Goal: Task Accomplishment & Management: Use online tool/utility

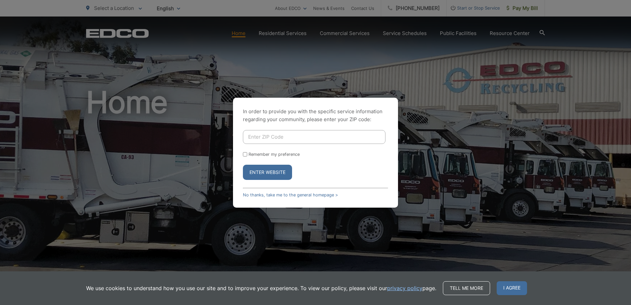
click at [268, 138] on input "Enter ZIP Code" at bounding box center [314, 137] width 143 height 14
type input "92123"
click at [244, 157] on form "92123 Remember my preference Enter Website" at bounding box center [315, 155] width 145 height 50
click at [246, 155] on input "Remember my preference" at bounding box center [245, 154] width 4 height 4
checkbox input "true"
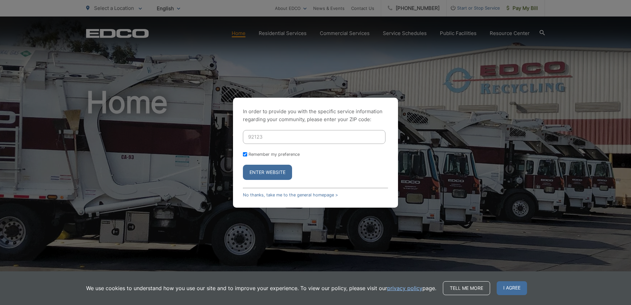
click at [265, 172] on button "Enter Website" at bounding box center [267, 172] width 49 height 15
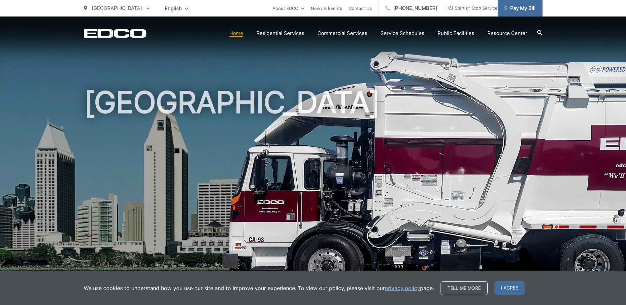
click at [520, 7] on span "Pay My Bill" at bounding box center [520, 8] width 31 height 8
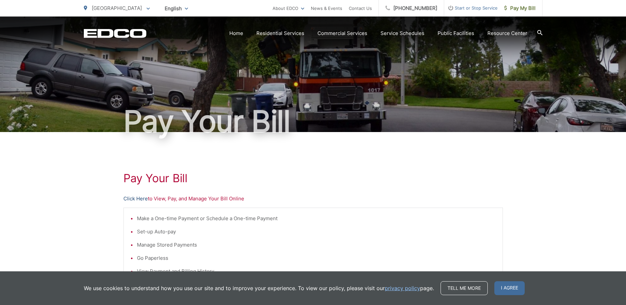
click at [135, 199] on link "Click Here" at bounding box center [136, 199] width 24 height 8
